Goal: Transaction & Acquisition: Purchase product/service

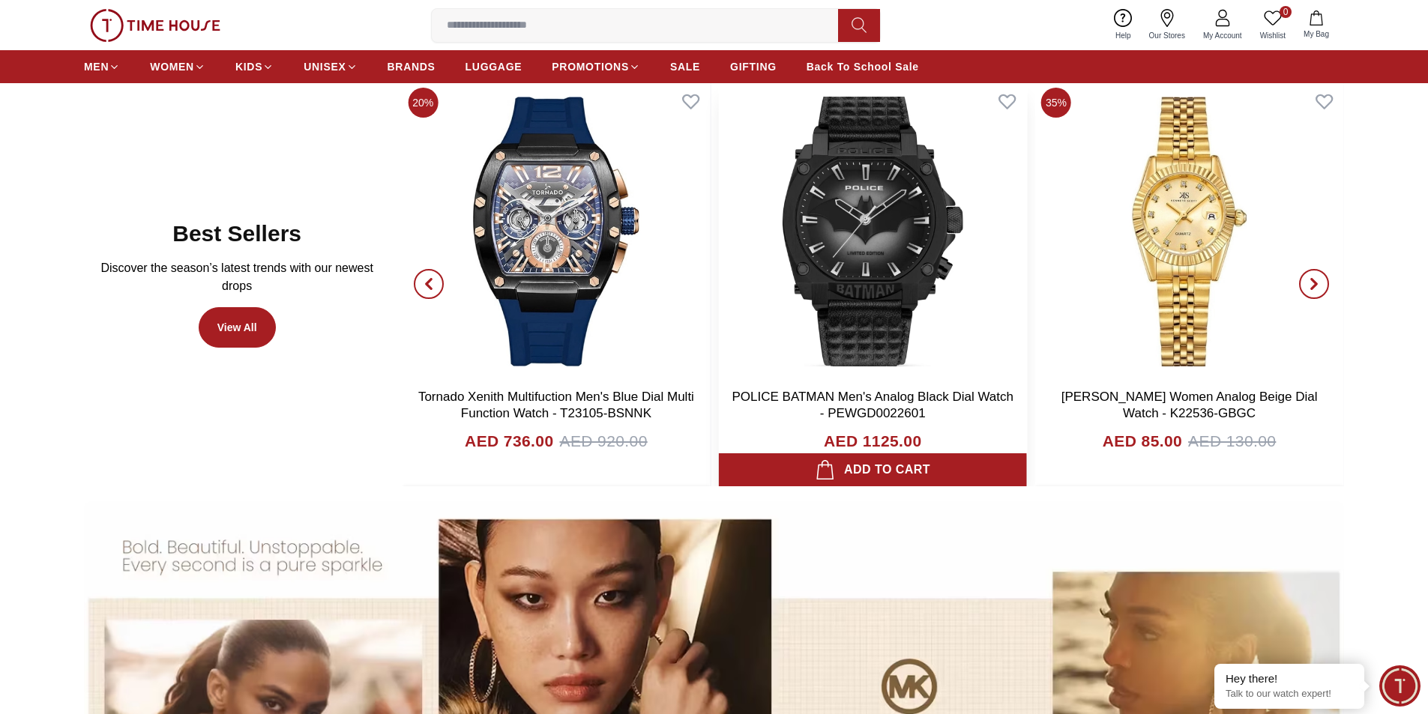
scroll to position [974, 0]
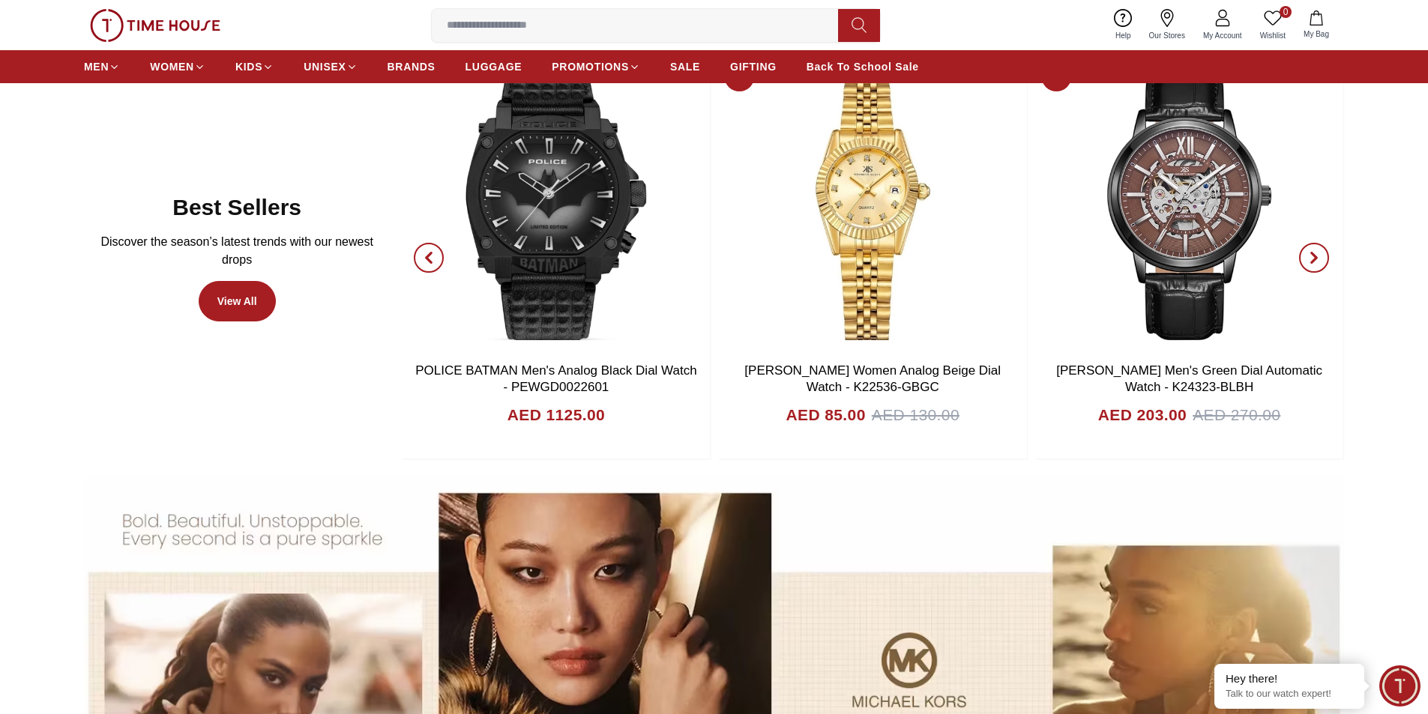
click at [428, 259] on icon "button" at bounding box center [428, 258] width 4 height 10
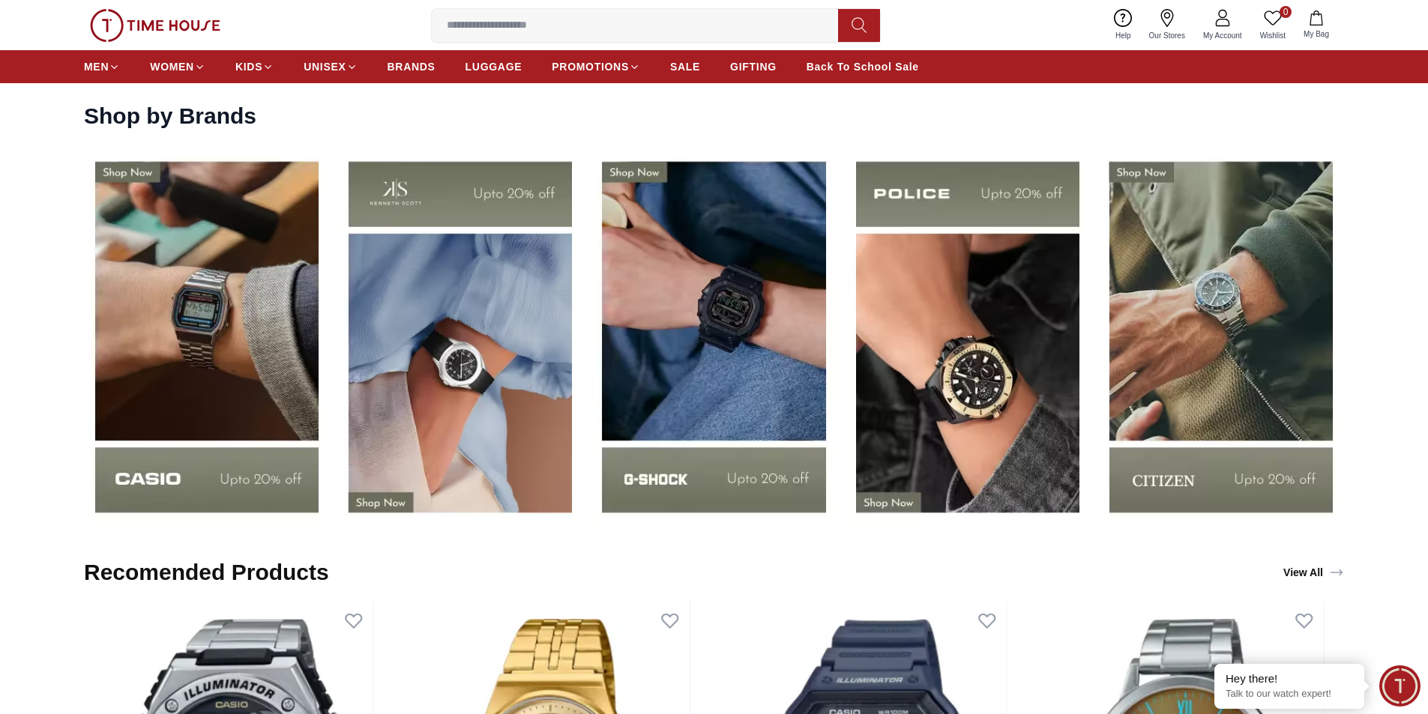
scroll to position [2399, 0]
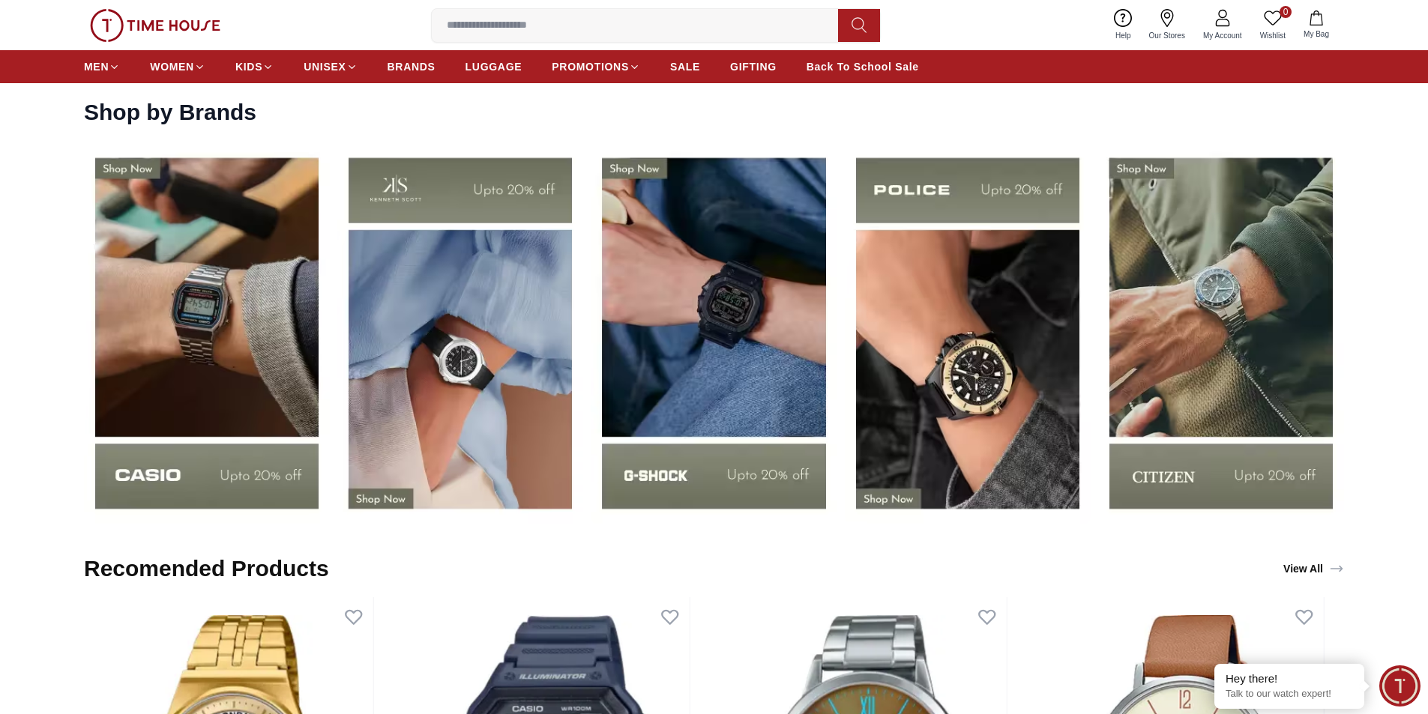
click at [1399, 301] on section "Shop by Brands" at bounding box center [714, 304] width 1428 height 441
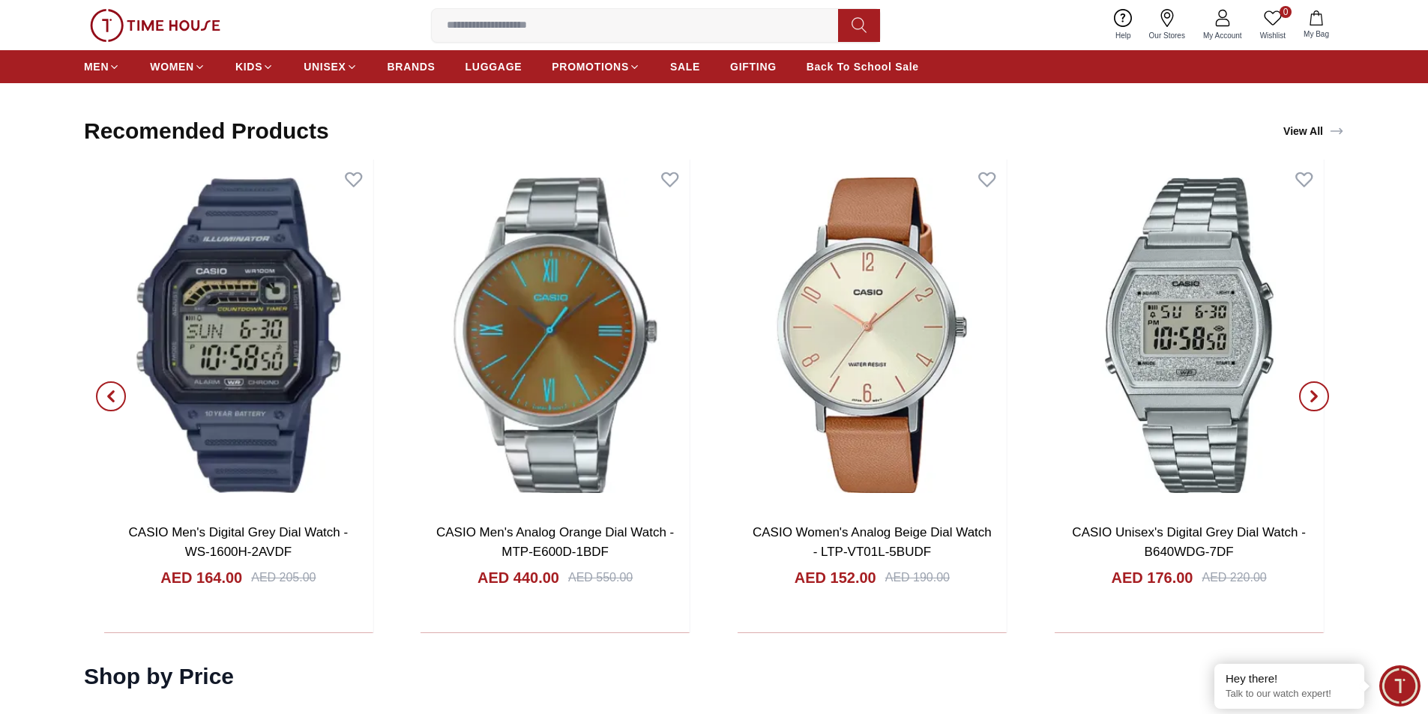
scroll to position [2848, 0]
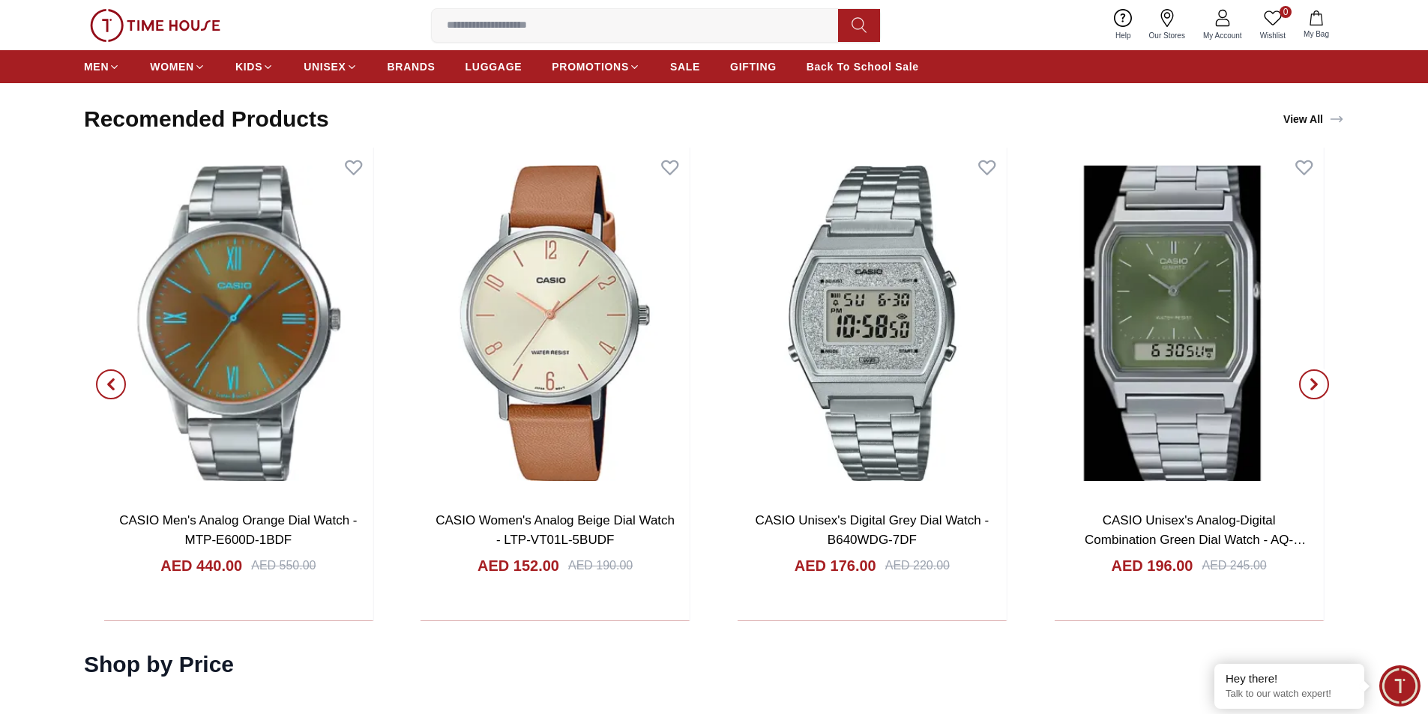
click at [1306, 382] on span "button" at bounding box center [1314, 385] width 30 height 30
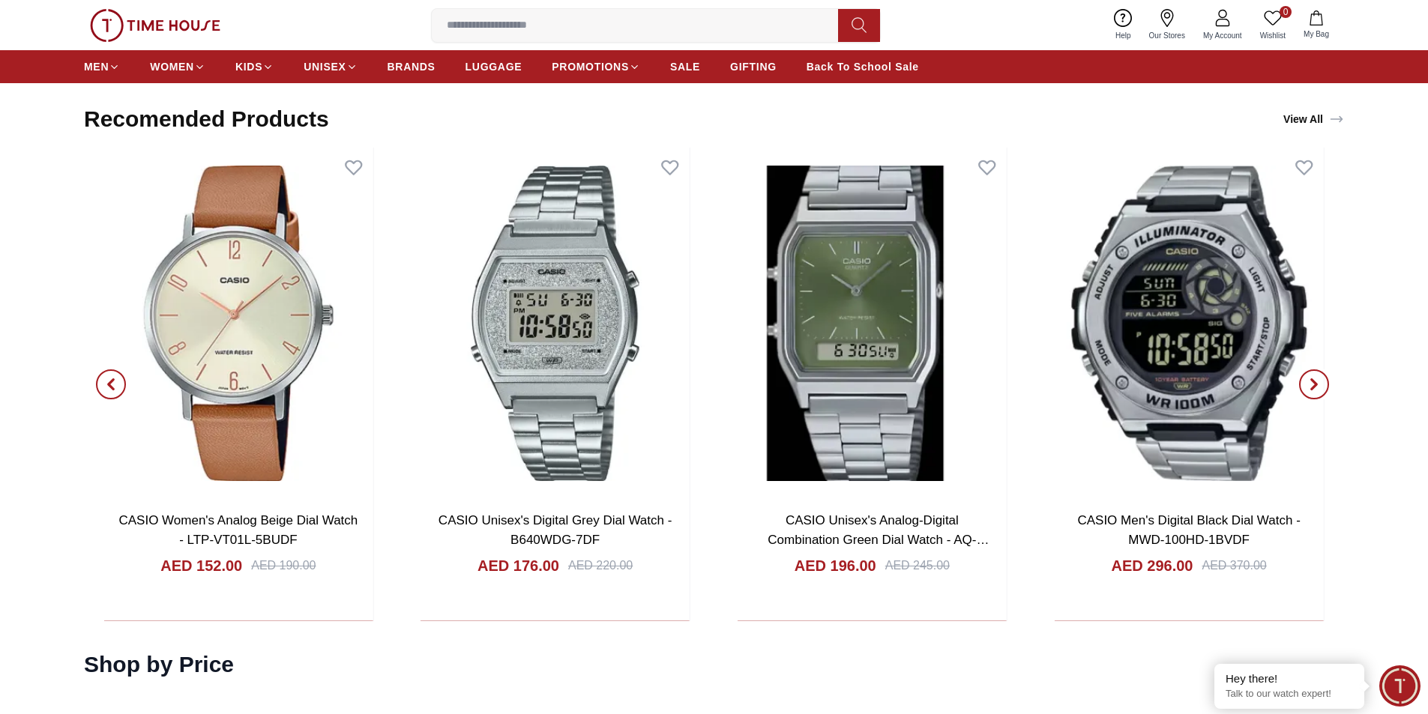
click at [1303, 386] on span "button" at bounding box center [1314, 385] width 30 height 30
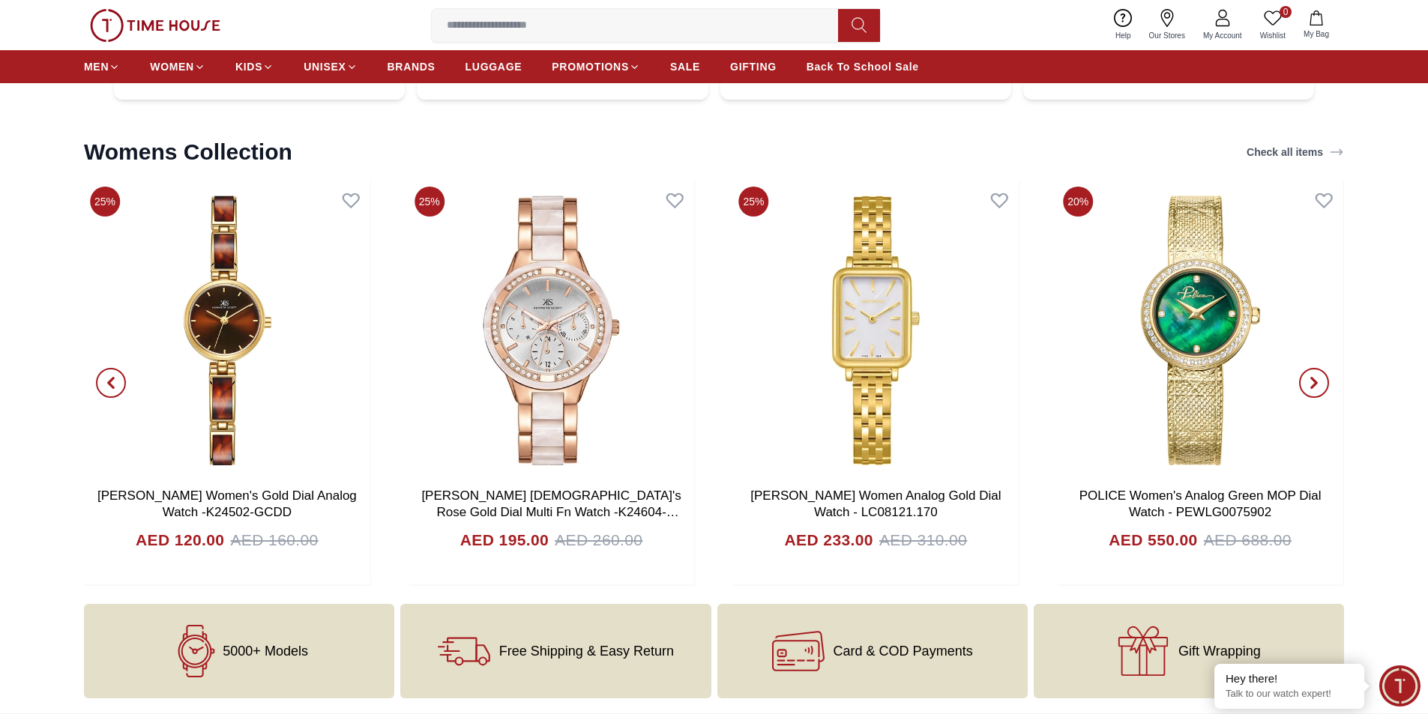
scroll to position [5622, 0]
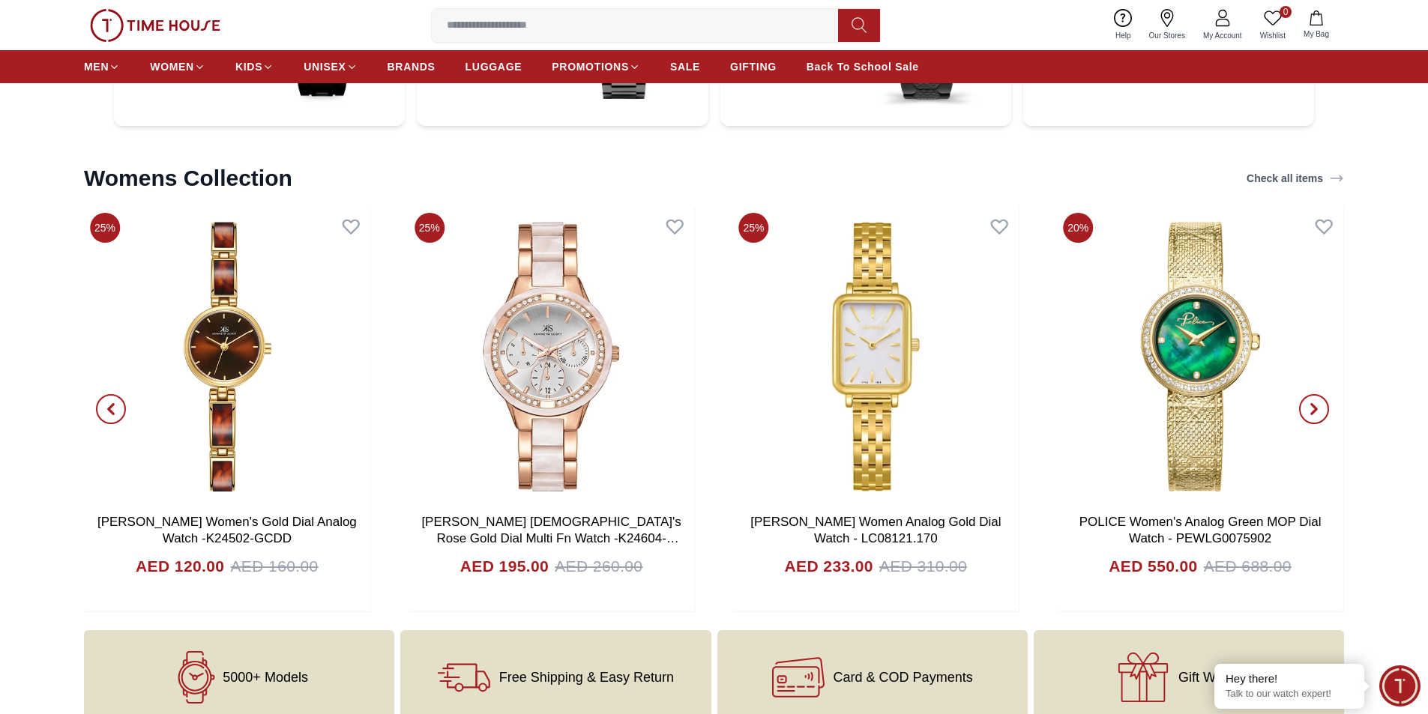
click at [1319, 414] on icon "button" at bounding box center [1314, 409] width 12 height 12
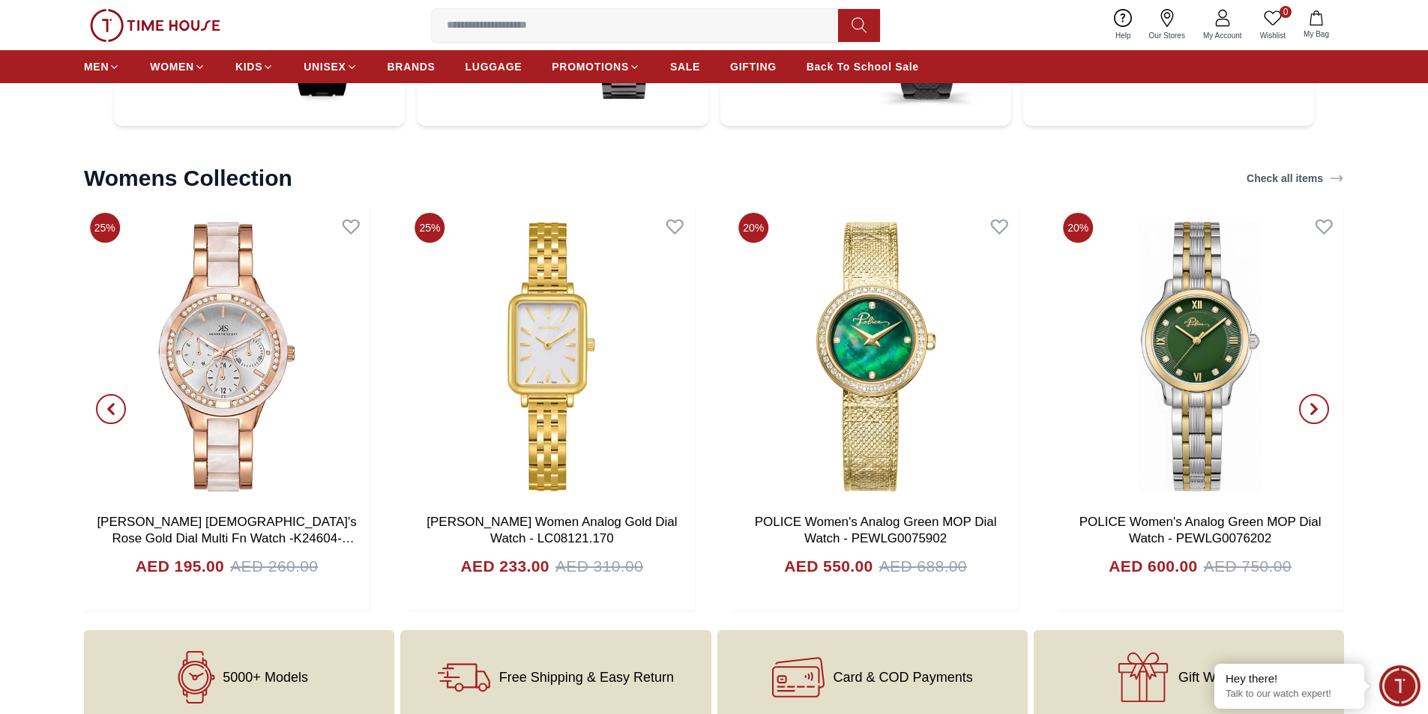
click at [1316, 408] on icon "button" at bounding box center [1314, 410] width 4 height 10
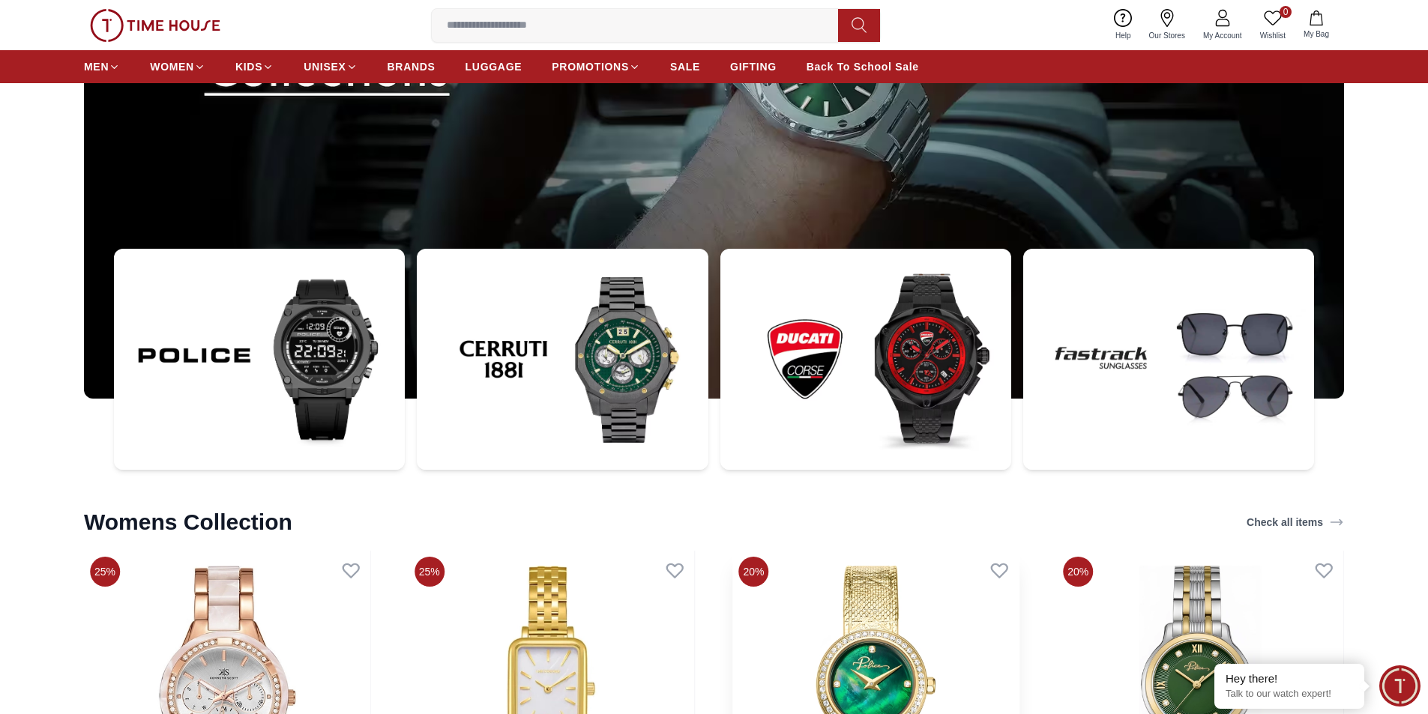
scroll to position [5247, 0]
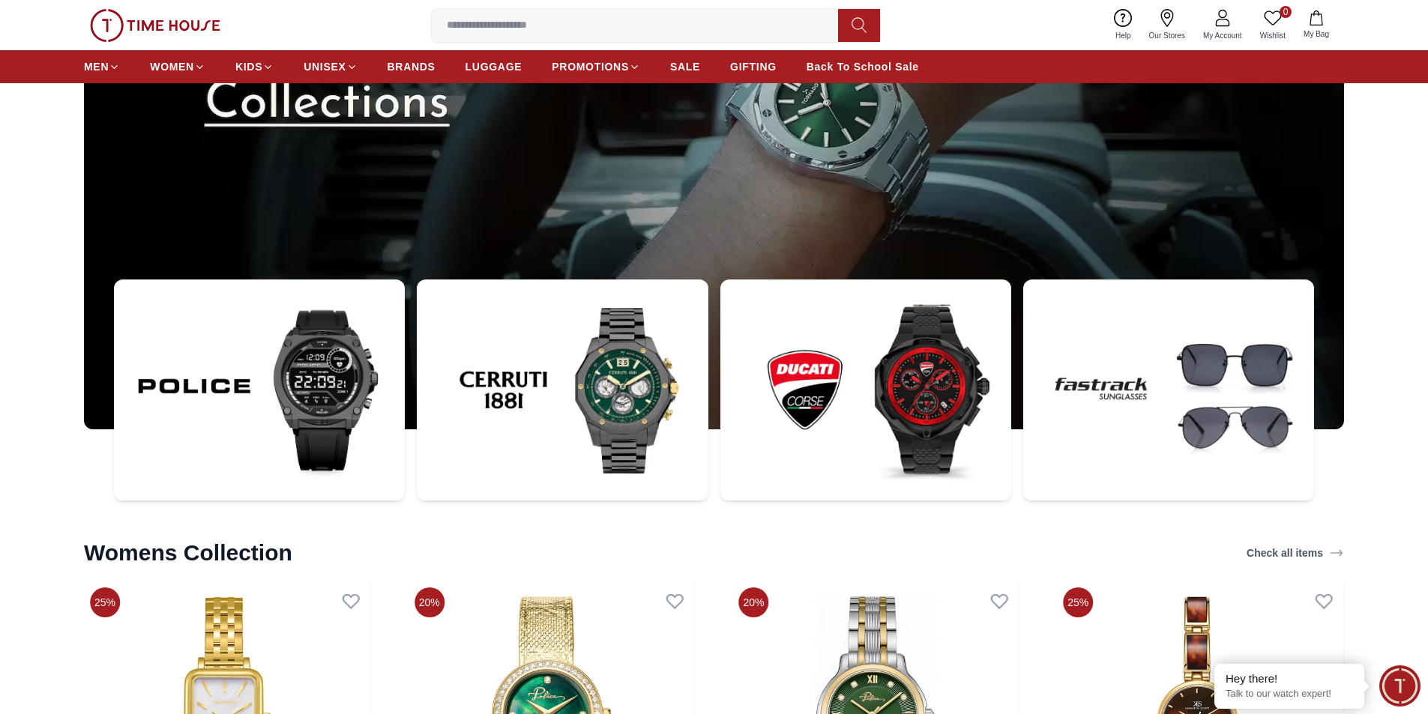
click at [481, 383] on img at bounding box center [562, 391] width 291 height 222
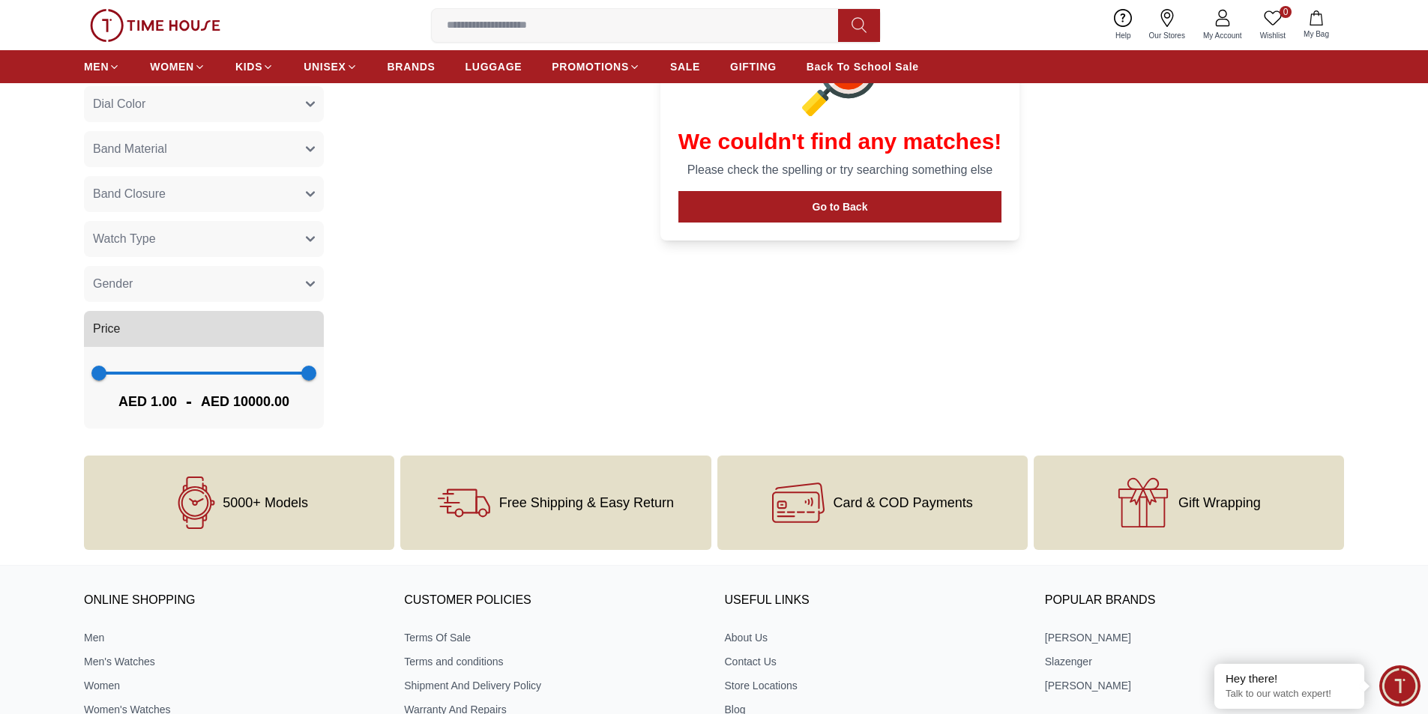
scroll to position [824, 0]
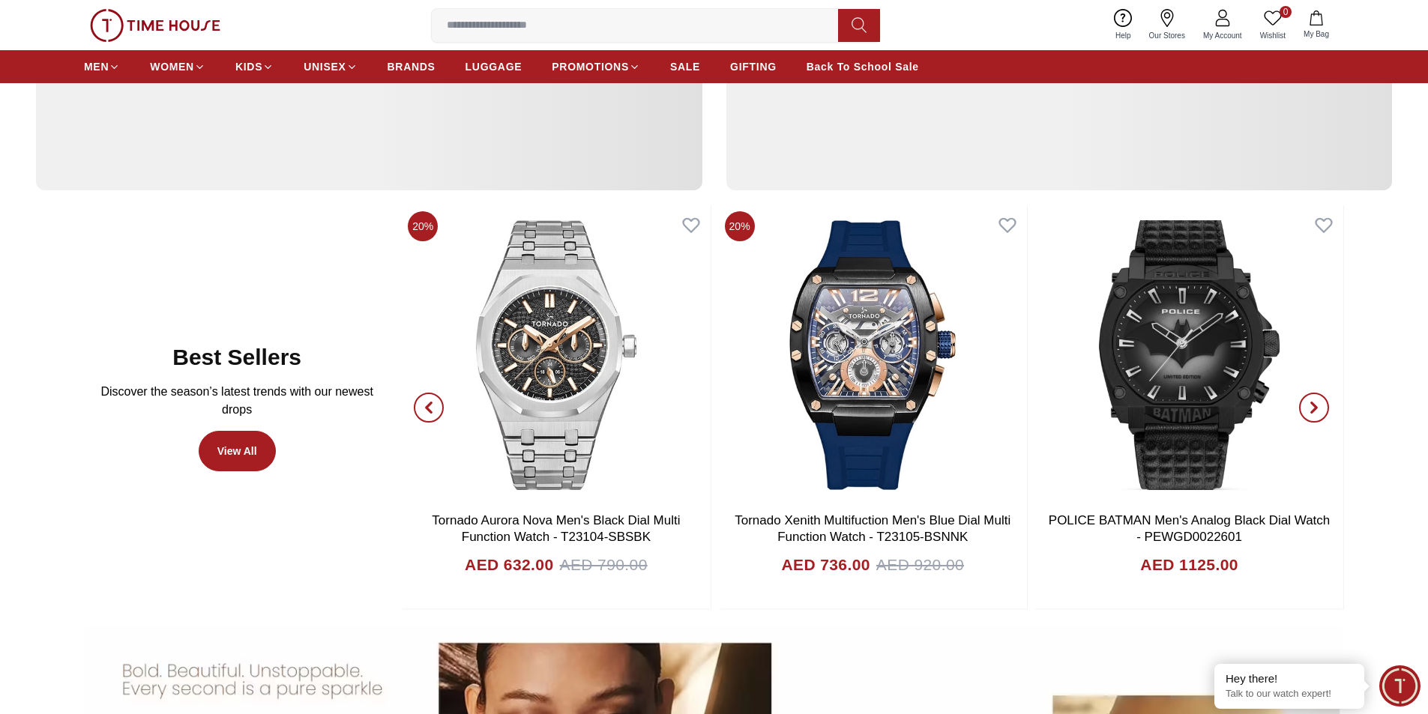
scroll to position [5247, 0]
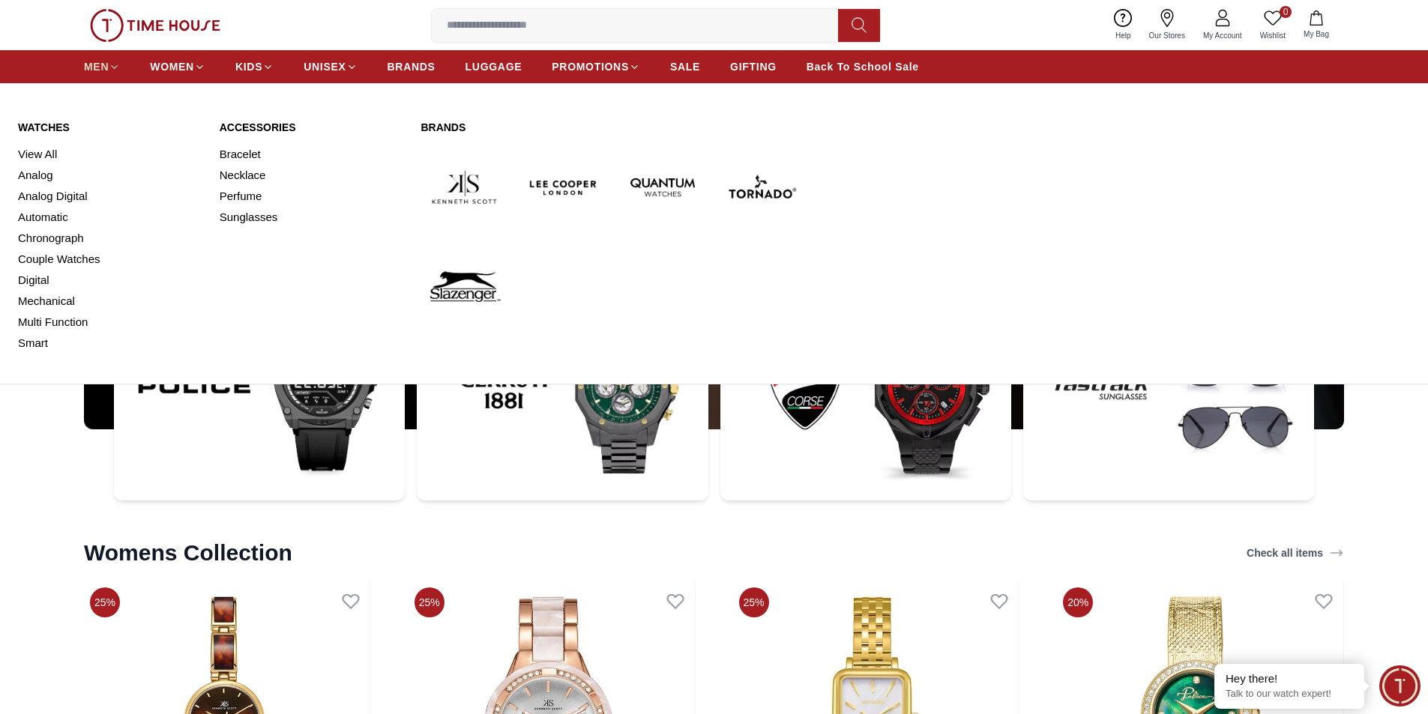
click at [95, 73] on span "MEN" at bounding box center [96, 66] width 25 height 15
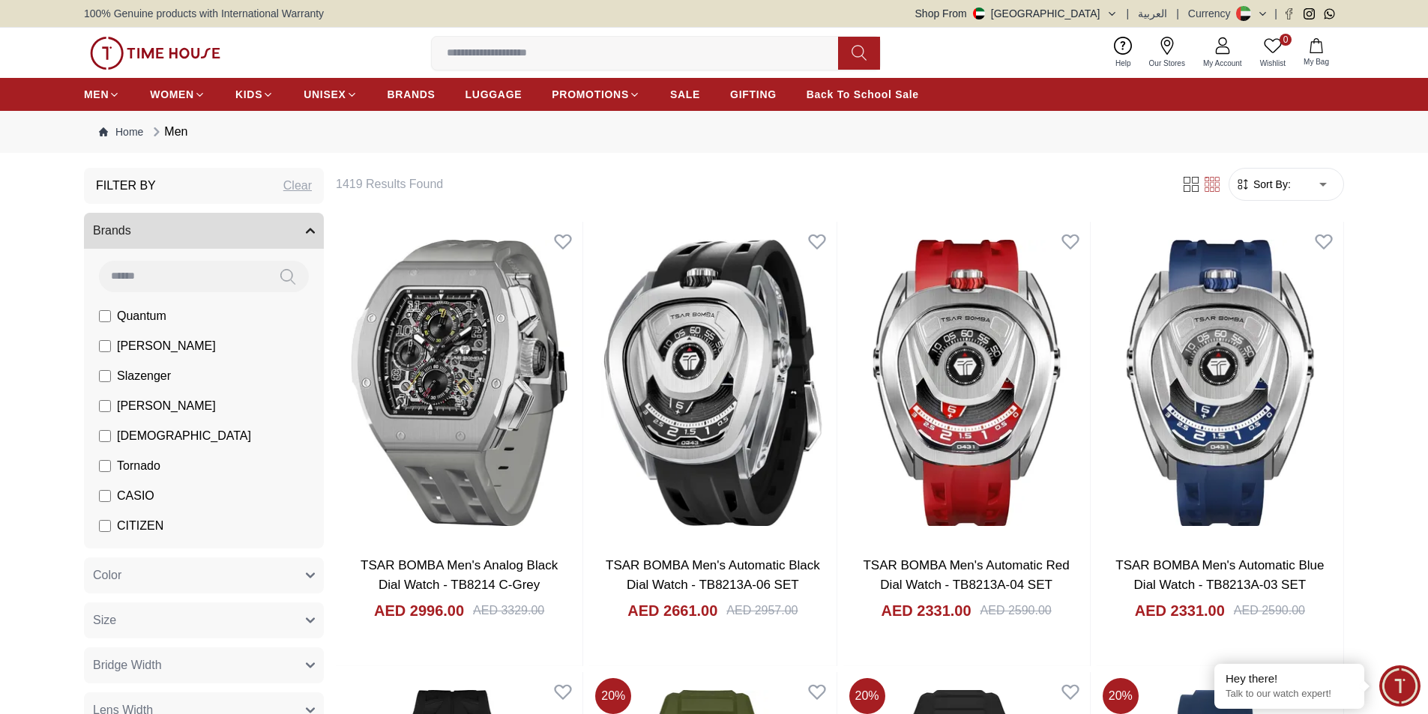
click at [177, 185] on div "Filter By Clear" at bounding box center [204, 186] width 240 height 36
click at [125, 181] on h3 "Filter By" at bounding box center [126, 186] width 60 height 18
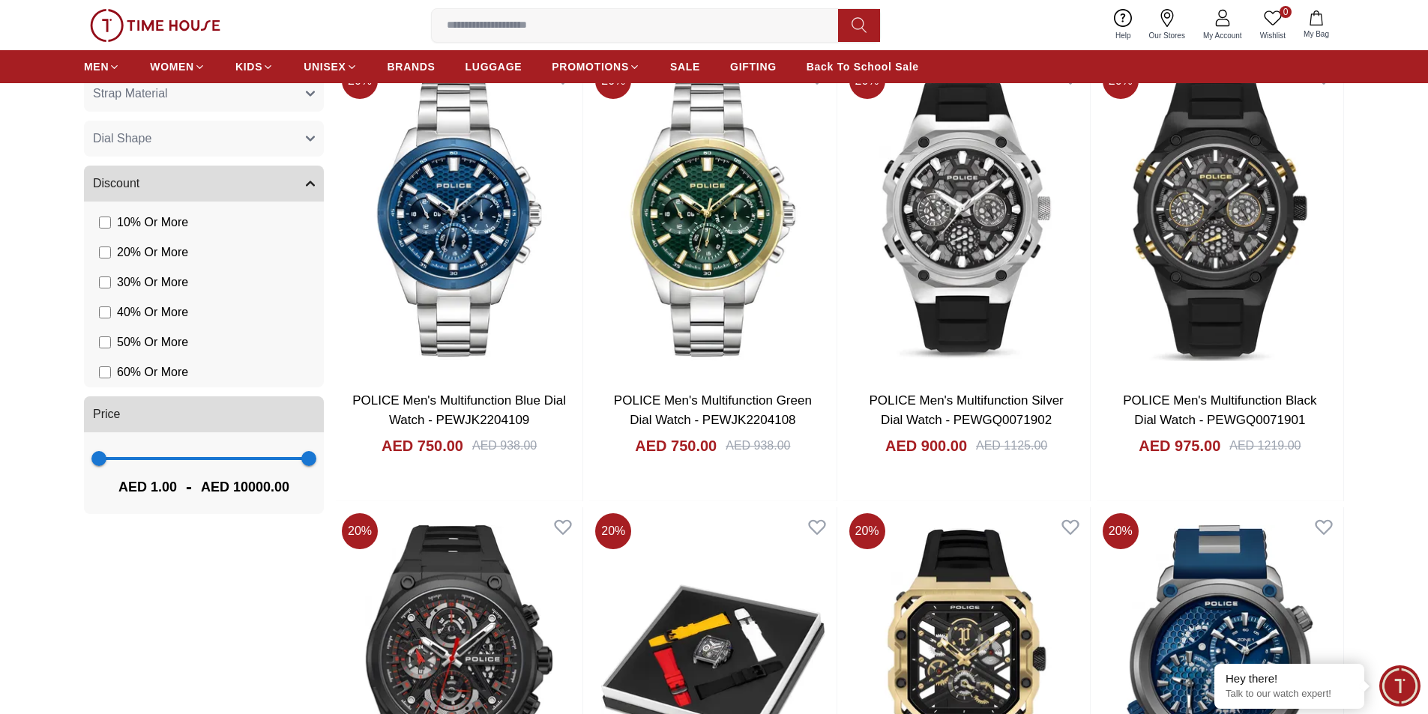
scroll to position [1124, 0]
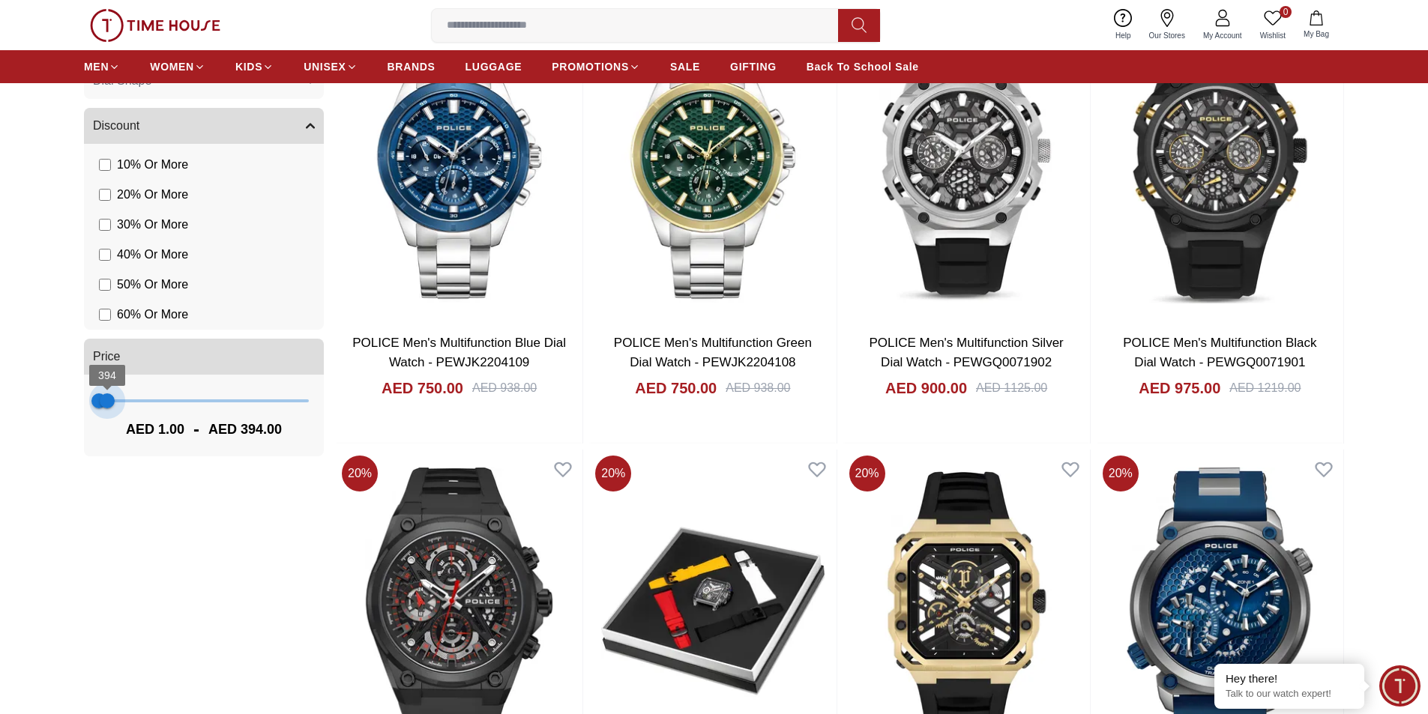
type input "***"
drag, startPoint x: 298, startPoint y: 400, endPoint x: 109, endPoint y: 402, distance: 188.9
click at [109, 402] on span "465" at bounding box center [108, 401] width 15 height 15
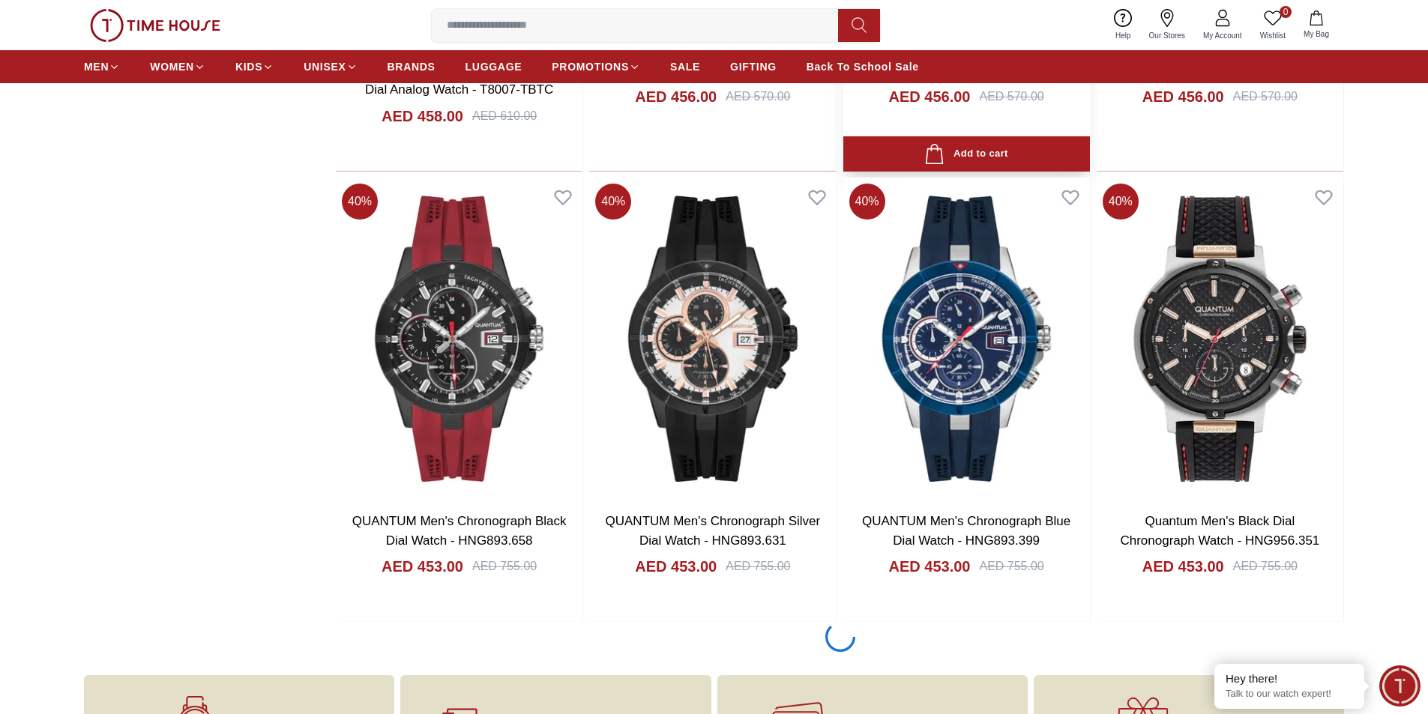
scroll to position [1874, 0]
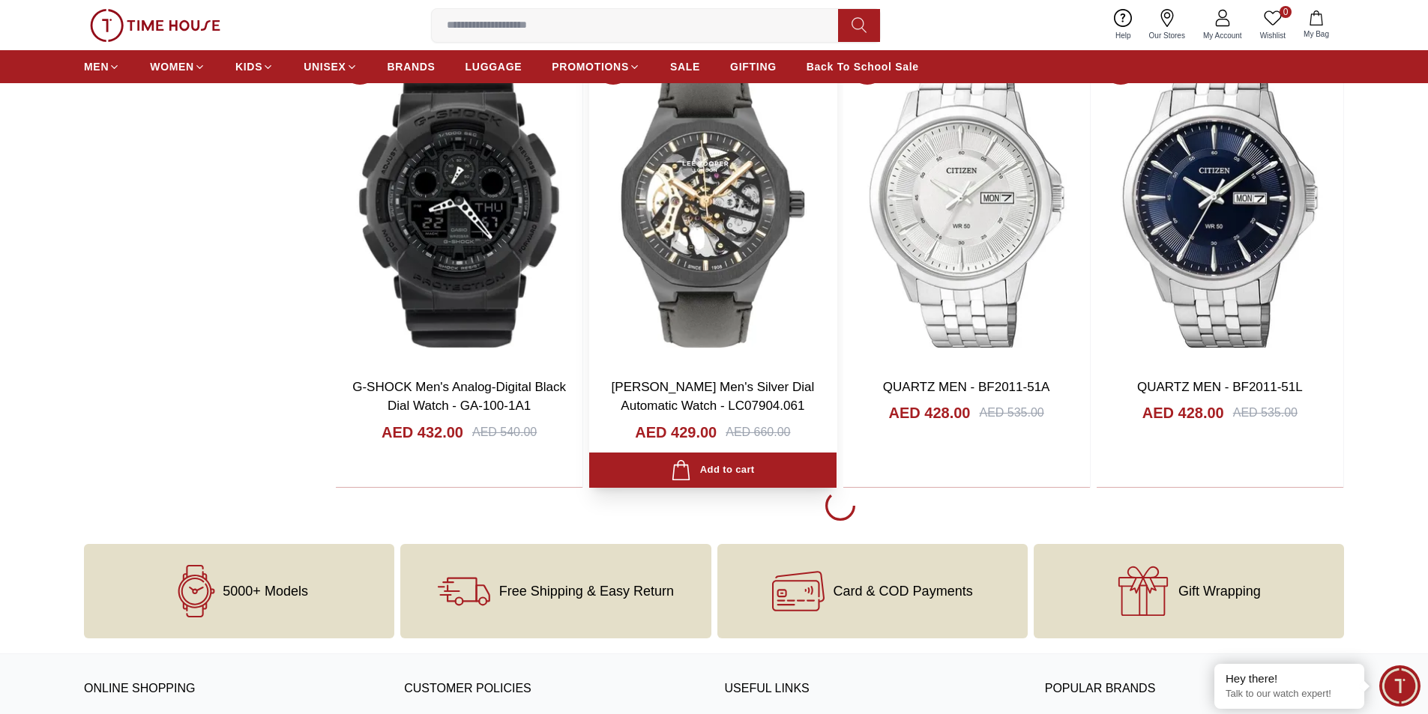
scroll to position [6521, 0]
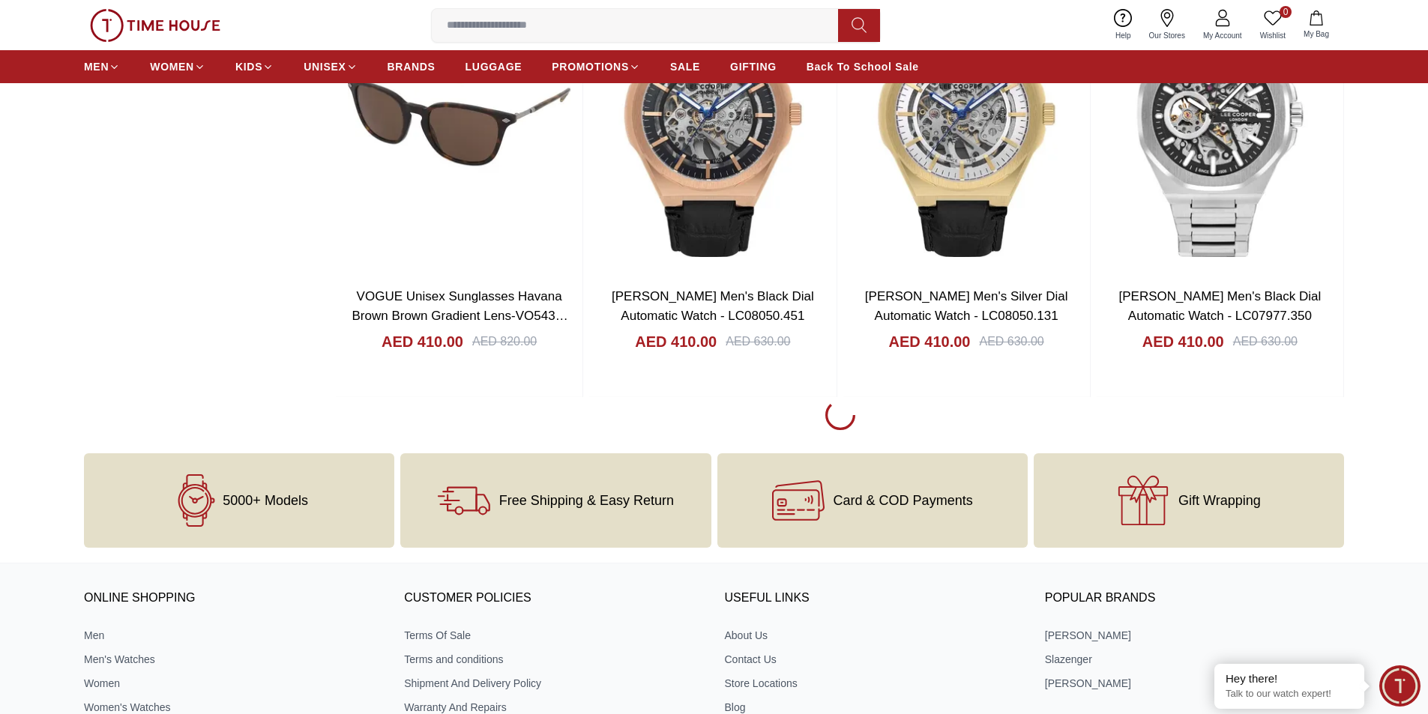
scroll to position [11018, 0]
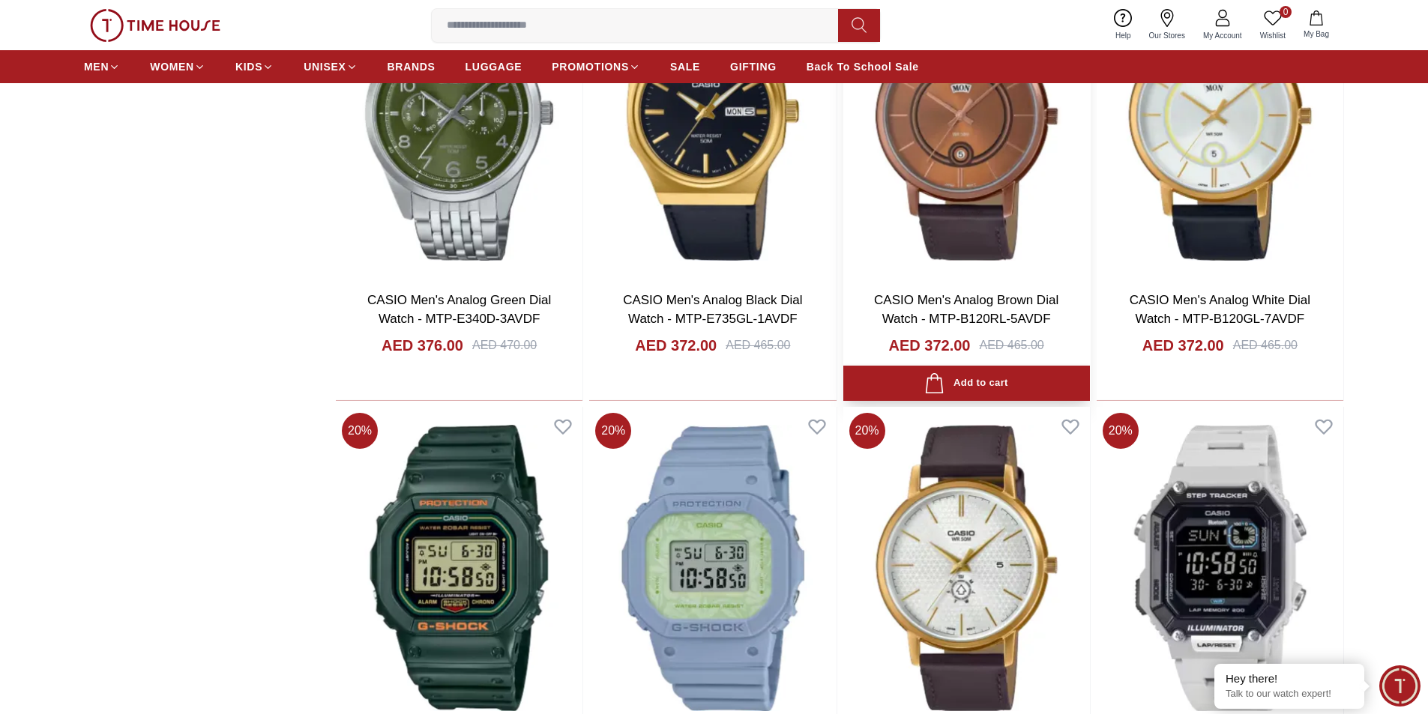
scroll to position [14691, 0]
